Goal: Find specific page/section: Find specific page/section

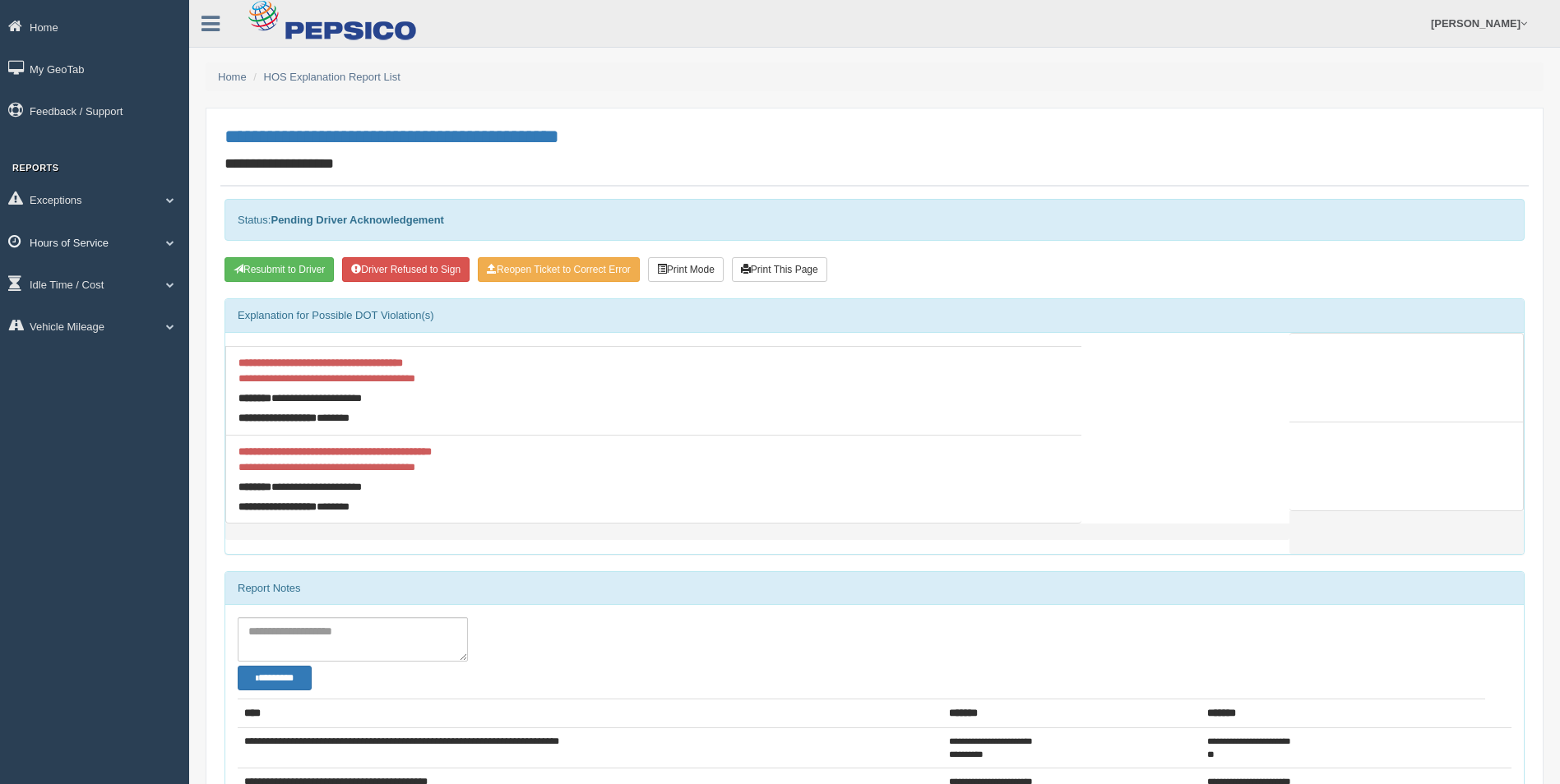
click at [68, 237] on link "Hours of Service" at bounding box center [94, 242] width 189 height 37
click at [119, 275] on link "HOS Explanation Reports" at bounding box center [107, 280] width 155 height 29
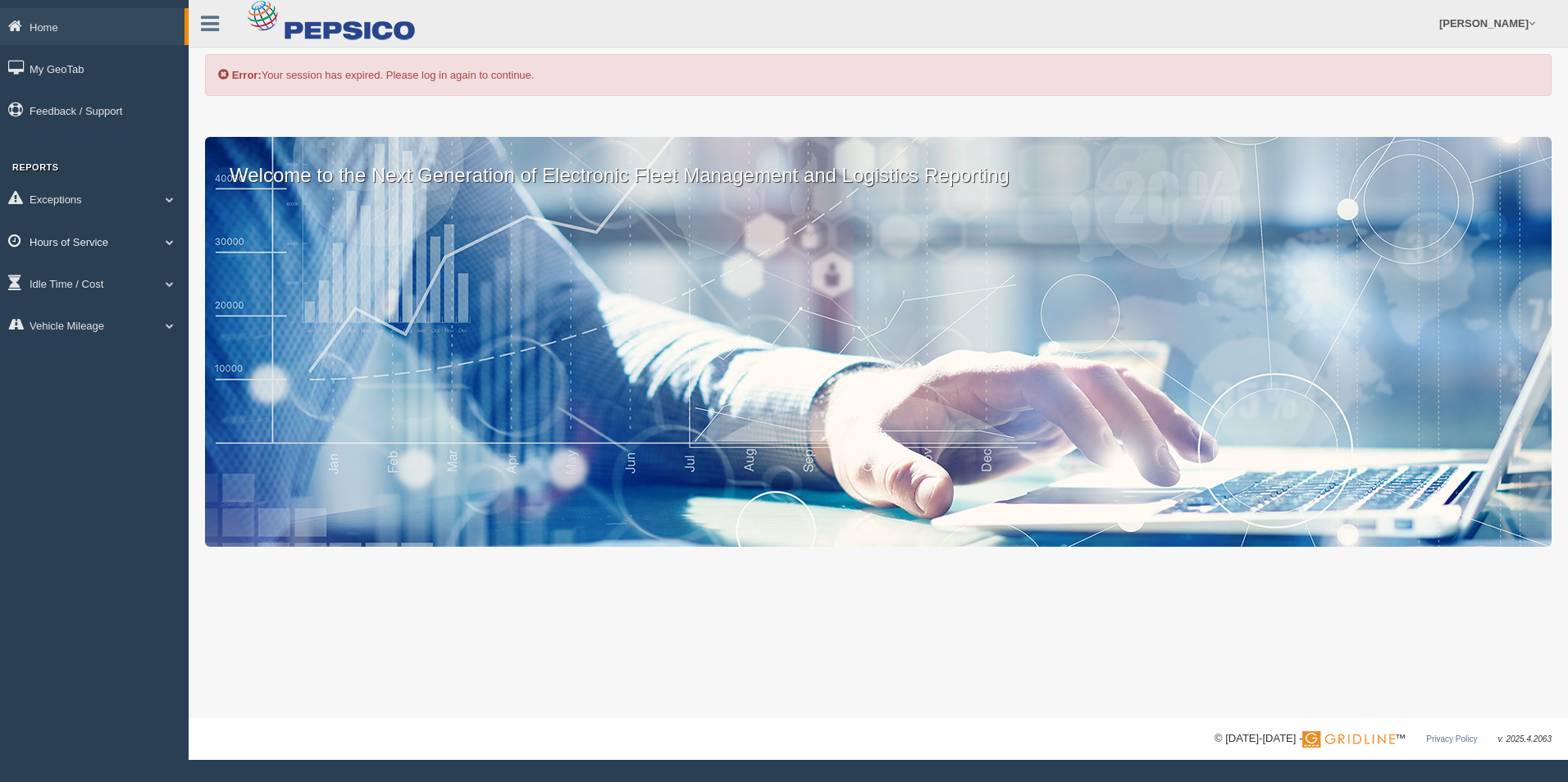
click at [73, 235] on link "Hours of Service" at bounding box center [94, 241] width 188 height 37
click at [136, 276] on link "HOS Explanation Reports" at bounding box center [106, 279] width 155 height 29
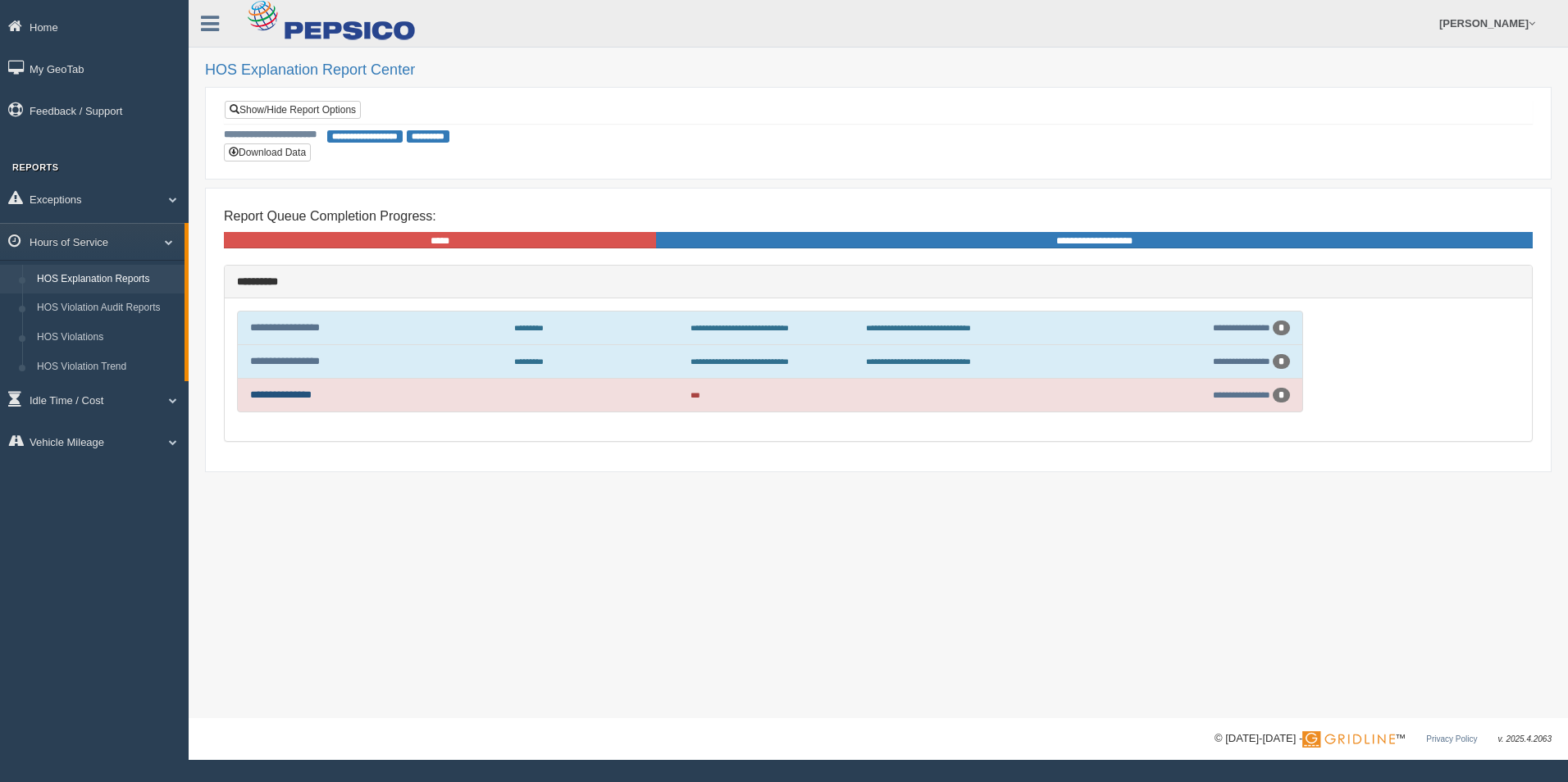
click at [293, 394] on link "**********" at bounding box center [280, 395] width 61 height 10
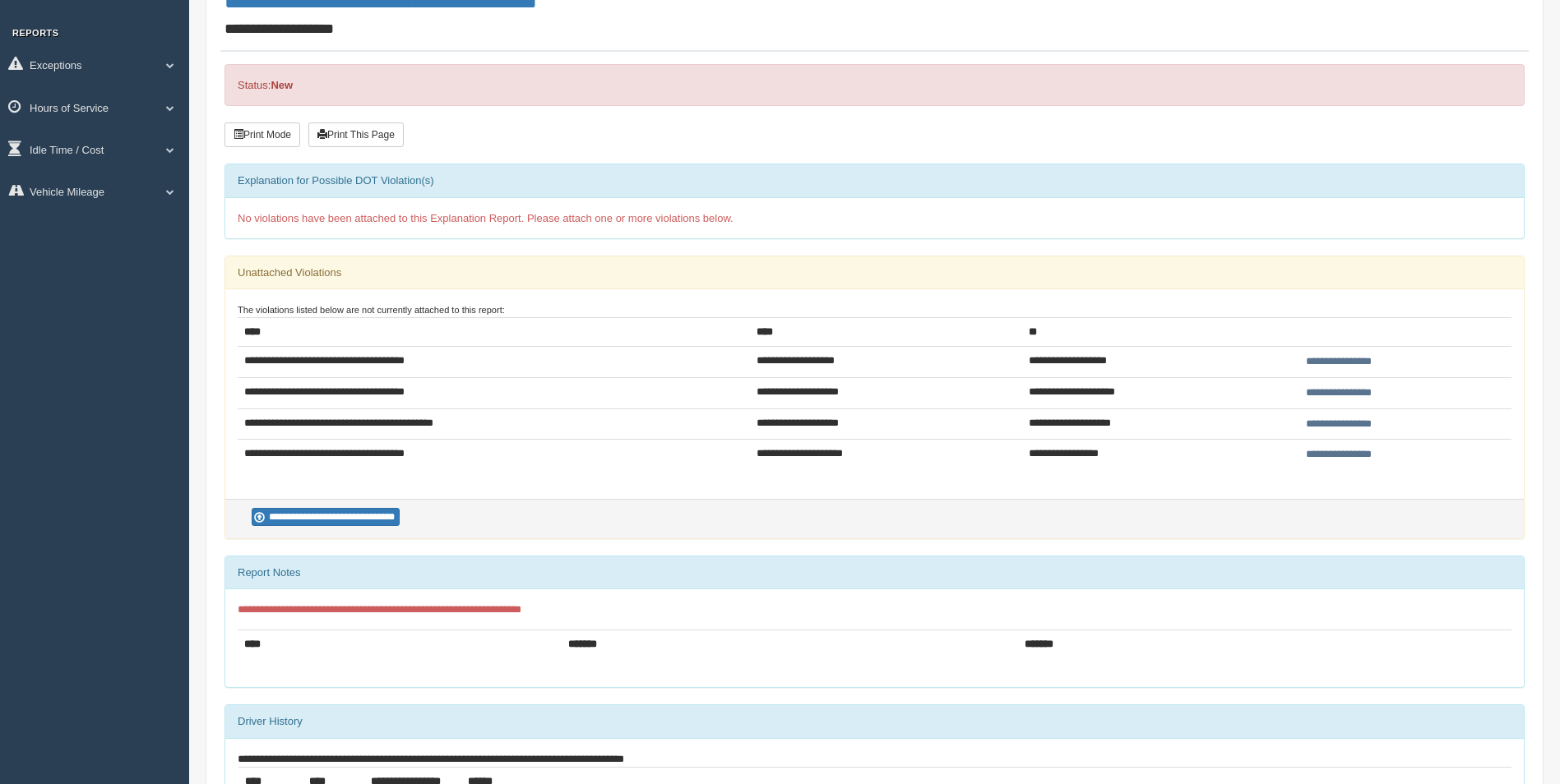
scroll to position [165, 0]
